Goal: Information Seeking & Learning: Learn about a topic

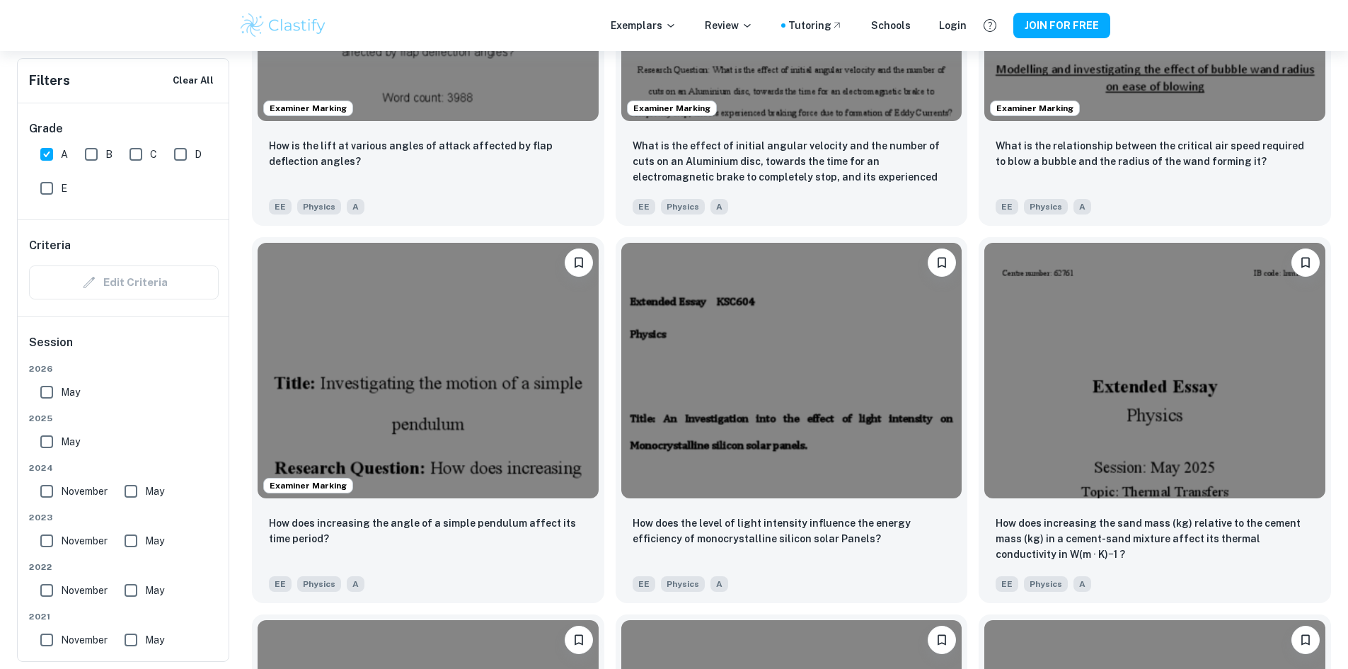
scroll to position [1863, 0]
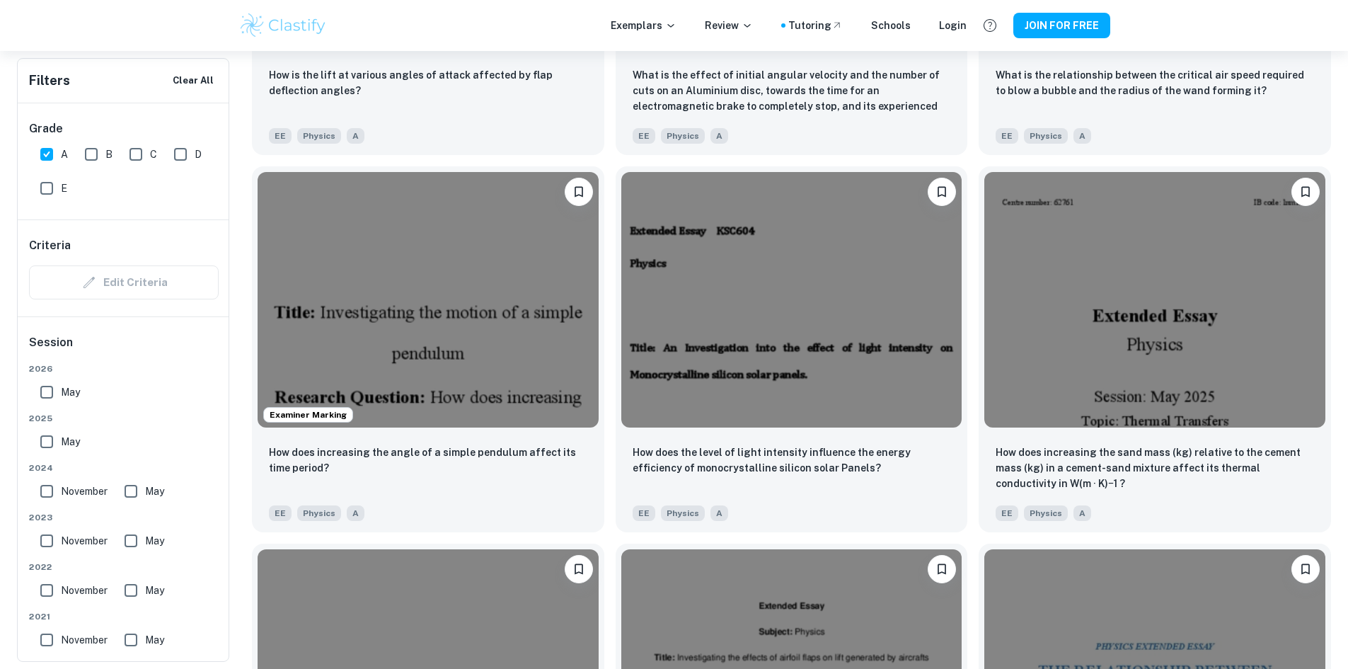
click at [47, 154] on input "A" at bounding box center [47, 154] width 28 height 28
checkbox input "false"
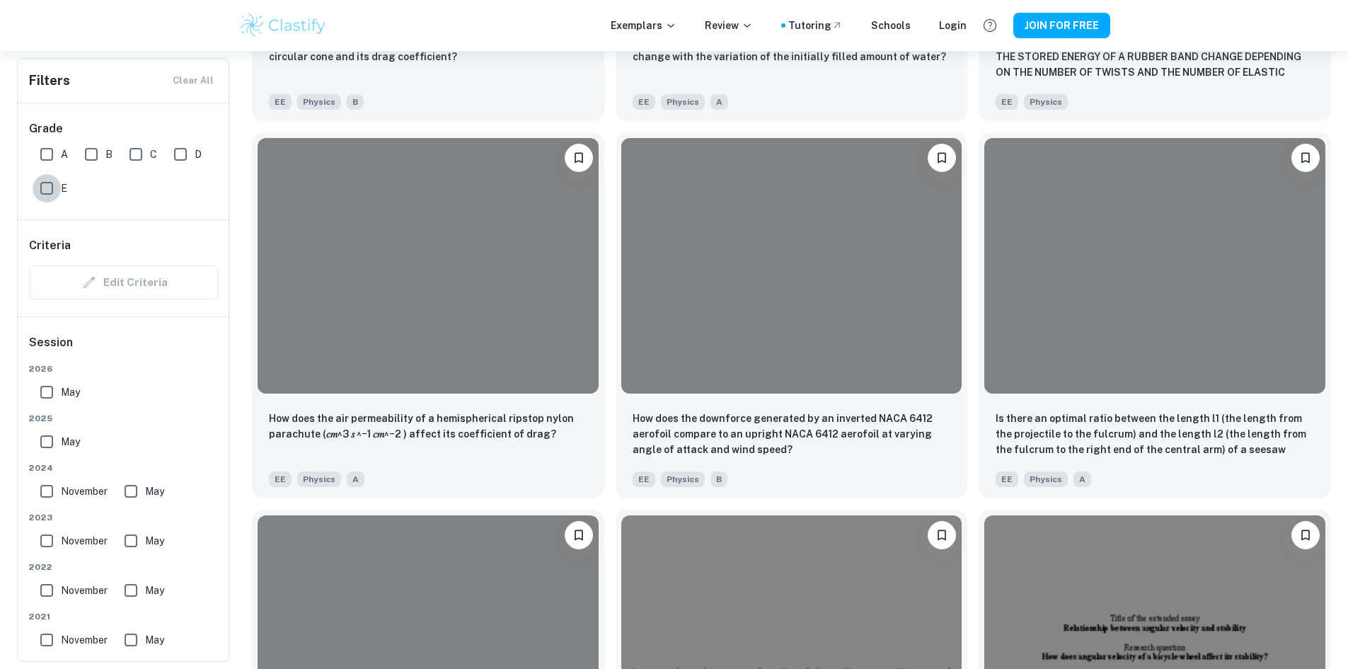
click at [51, 190] on input "E" at bounding box center [47, 188] width 28 height 28
checkbox input "true"
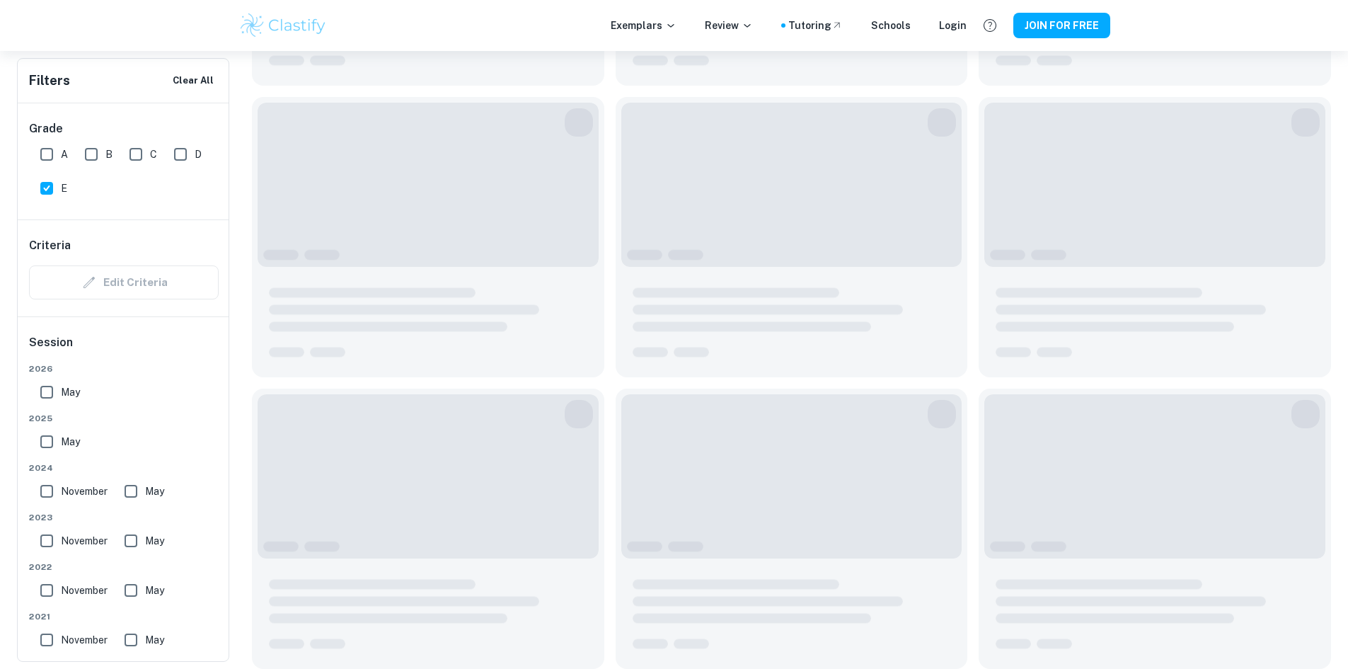
scroll to position [270, 0]
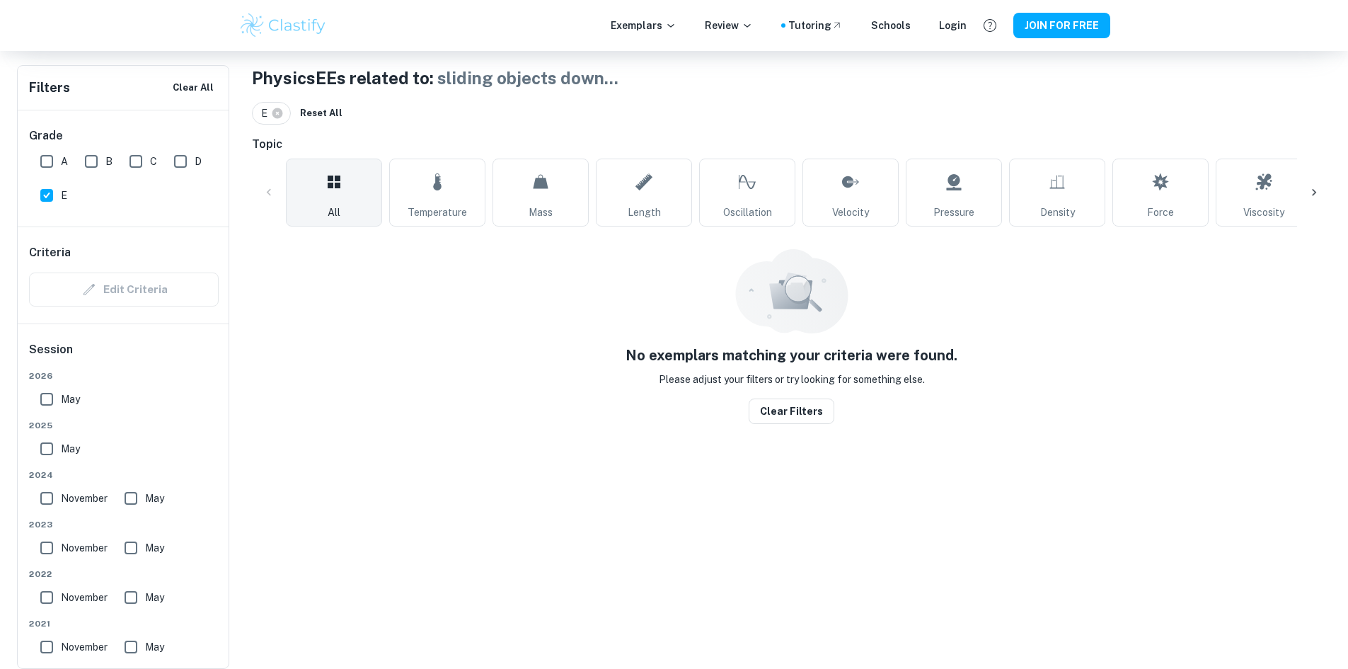
click at [166, 168] on input "D" at bounding box center [180, 161] width 28 height 28
checkbox input "true"
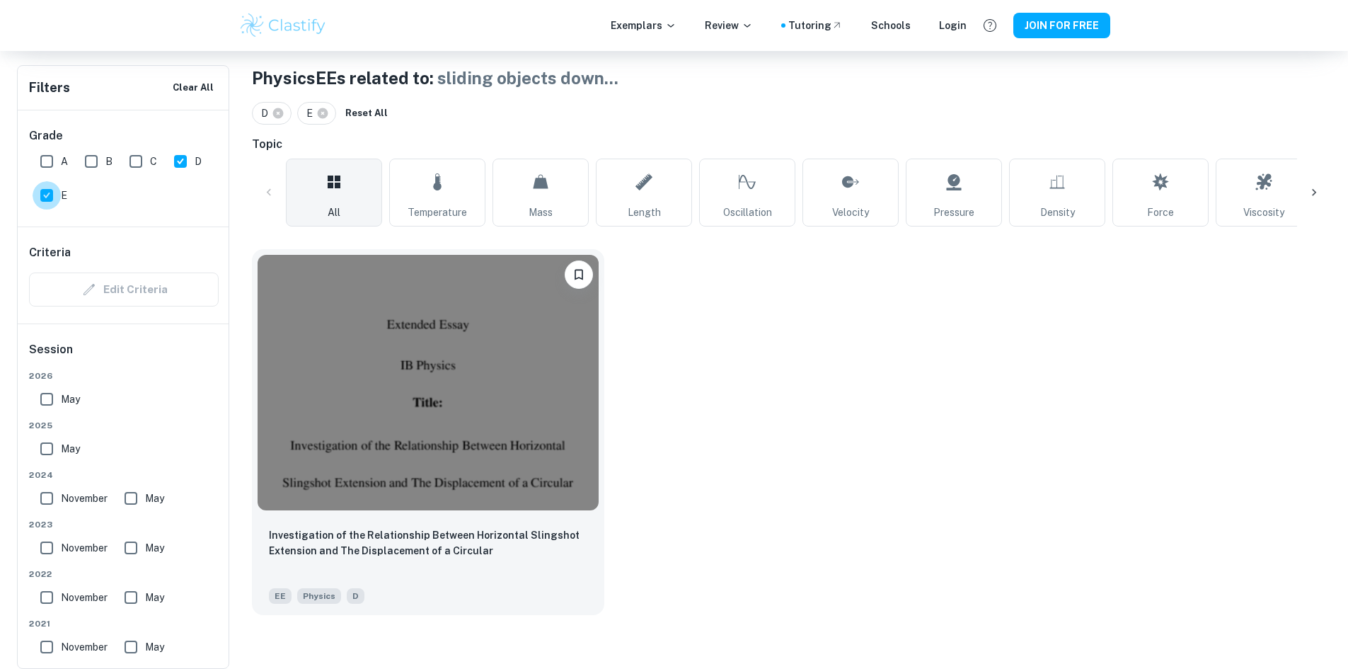
click at [44, 194] on input "E" at bounding box center [47, 195] width 28 height 28
checkbox input "false"
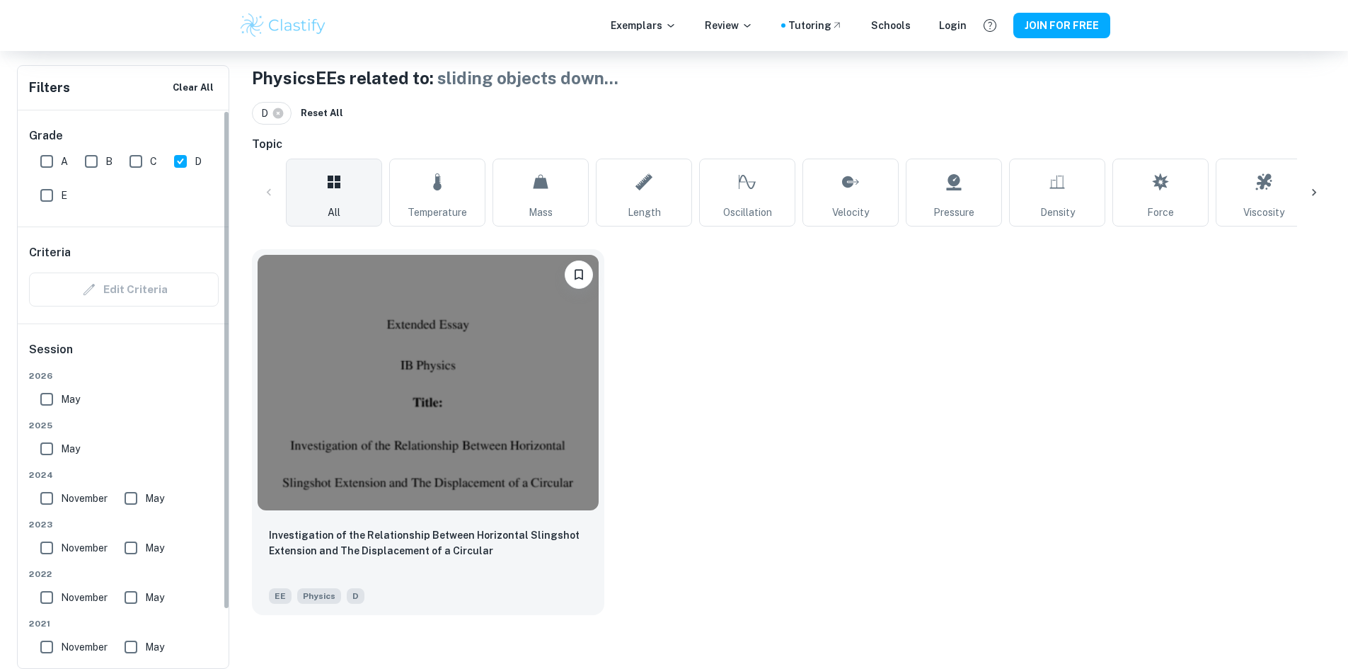
click at [145, 157] on input "C" at bounding box center [136, 161] width 28 height 28
checkbox input "true"
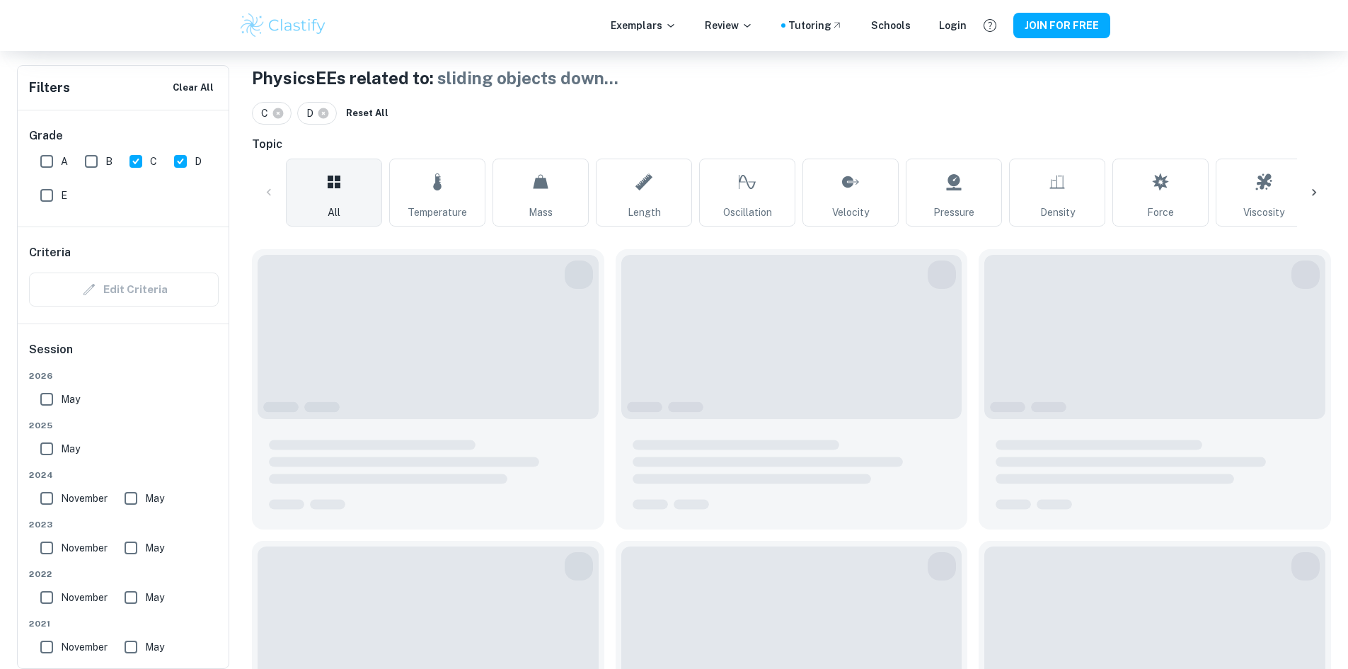
click at [181, 159] on input "D" at bounding box center [180, 161] width 28 height 28
checkbox input "false"
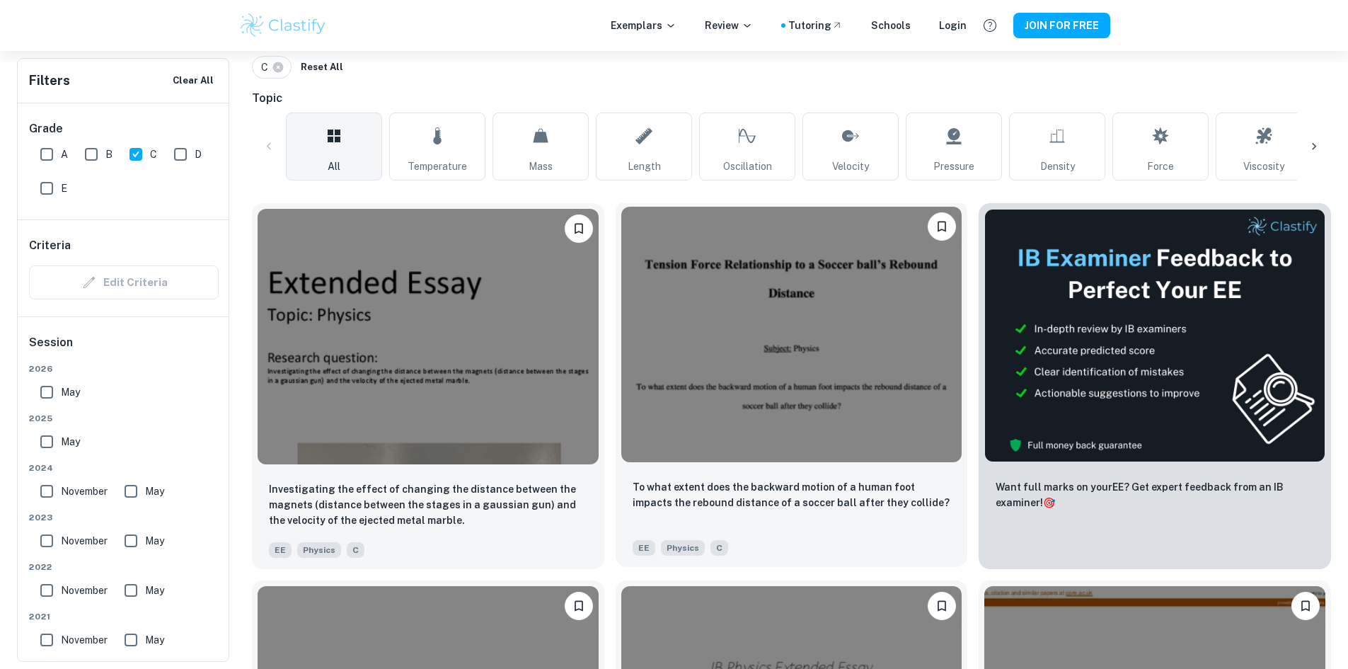
scroll to position [458, 0]
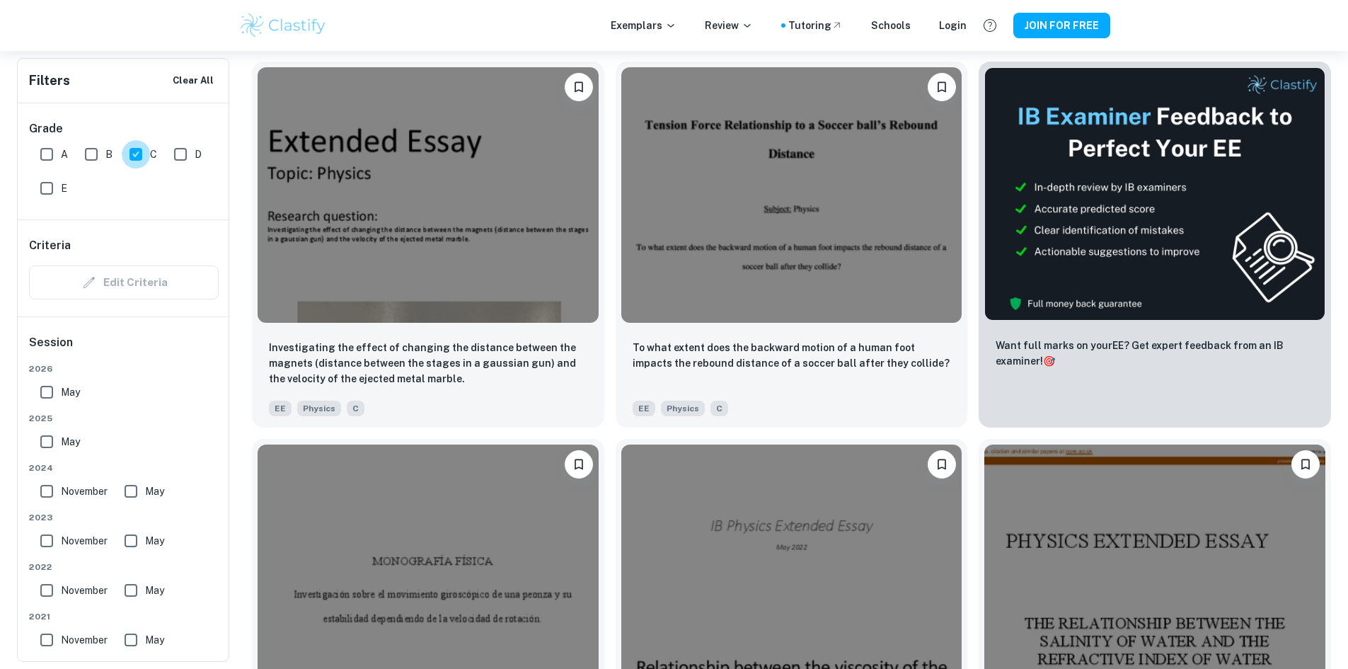
click at [141, 153] on input "C" at bounding box center [136, 154] width 28 height 28
checkbox input "false"
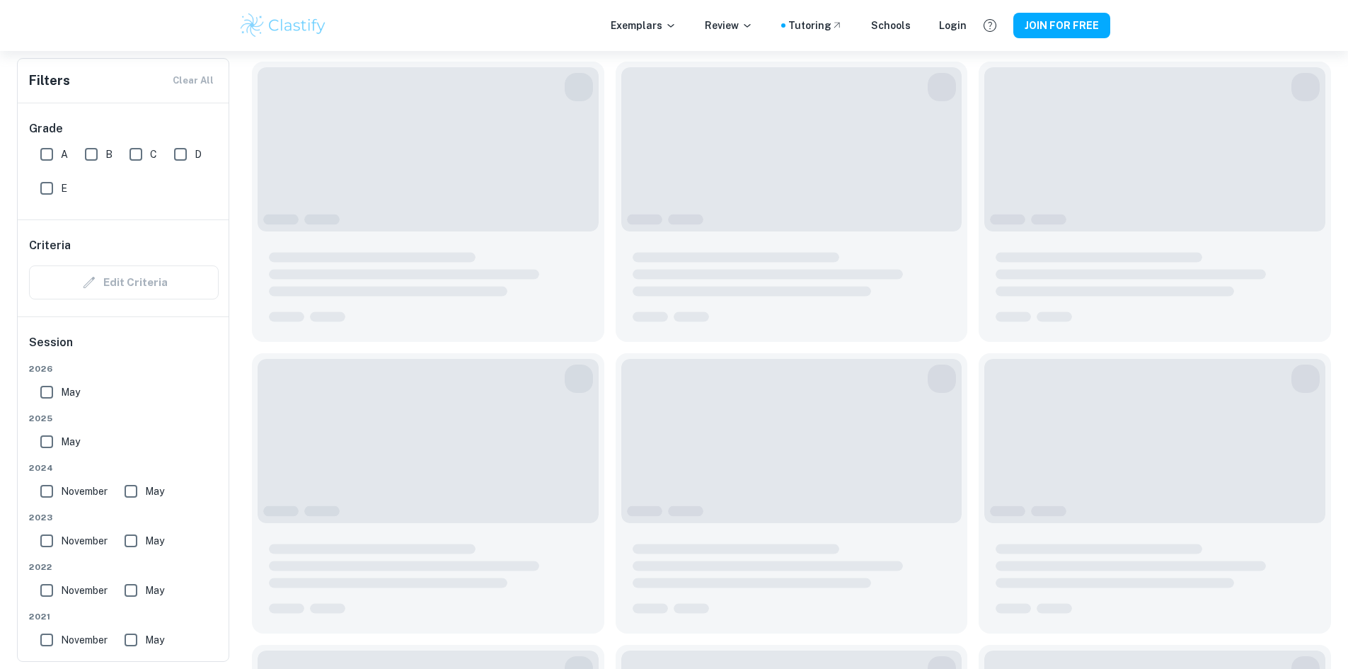
click at [93, 153] on input "B" at bounding box center [91, 154] width 28 height 28
checkbox input "true"
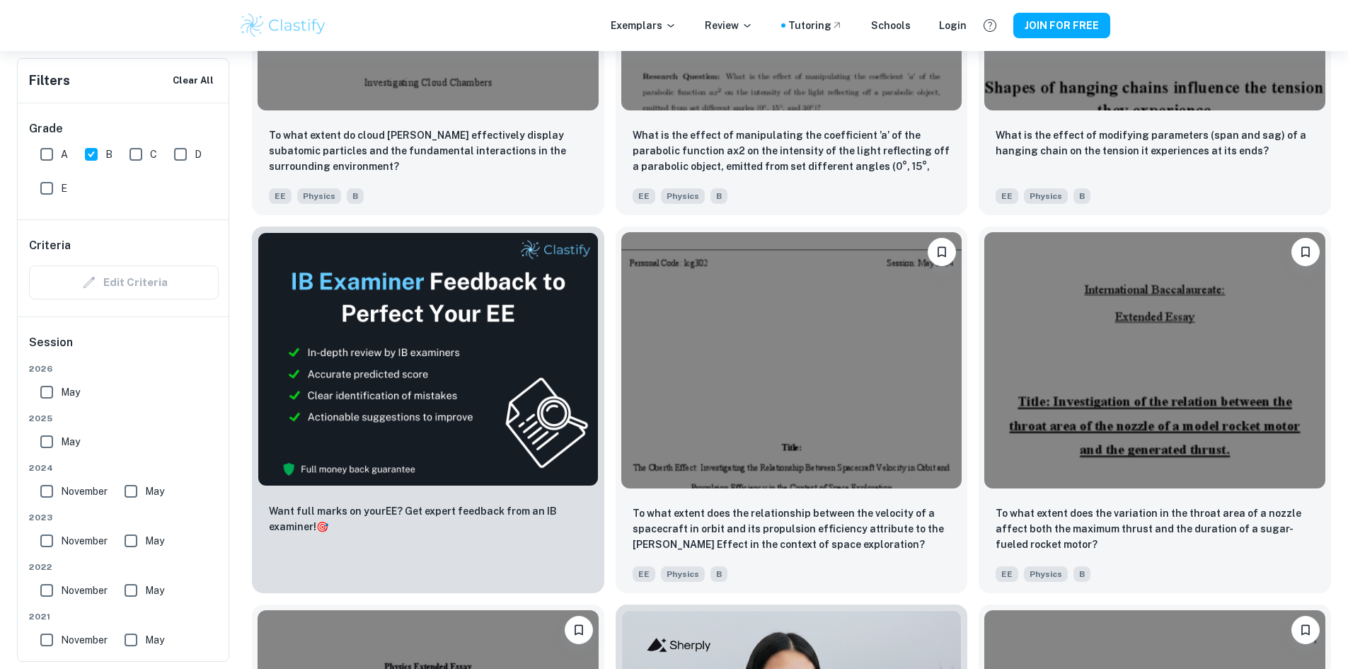
scroll to position [2622, 0]
